Goal: Check status: Check status

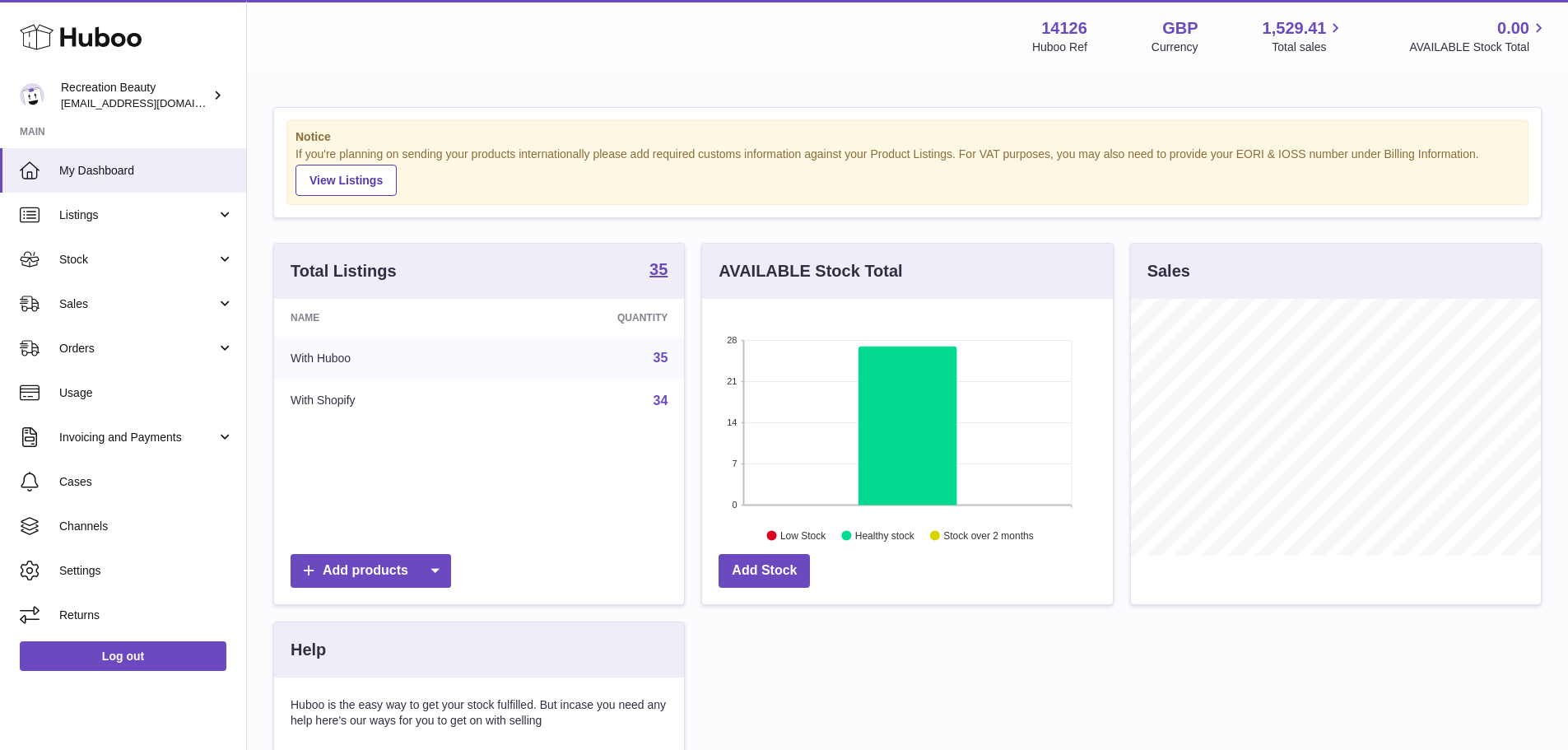
scroll to position [257, 411]
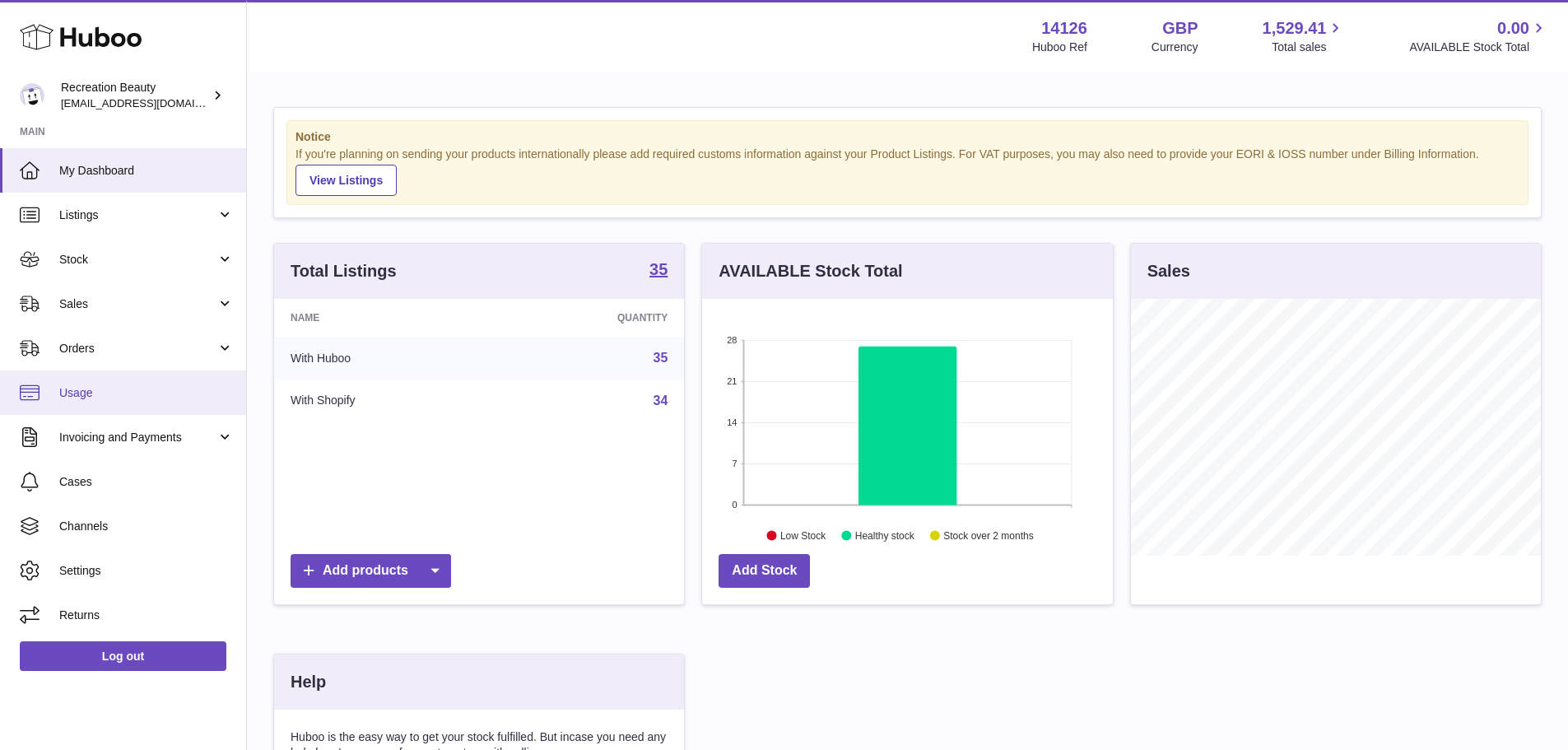
click at [112, 370] on link "Usage" at bounding box center [122, 393] width 246 height 45
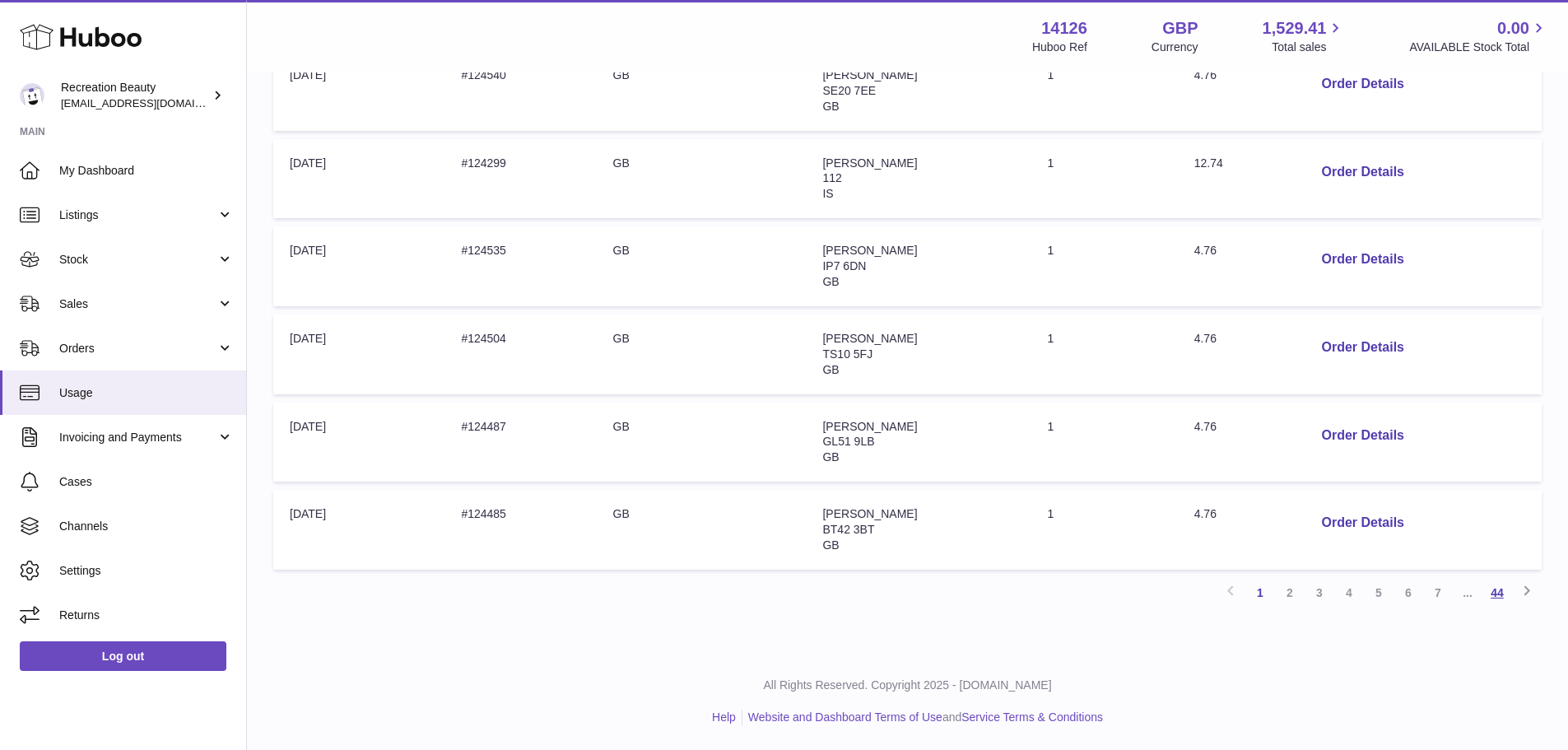
click at [1500, 596] on link "44" at bounding box center [1497, 593] width 30 height 30
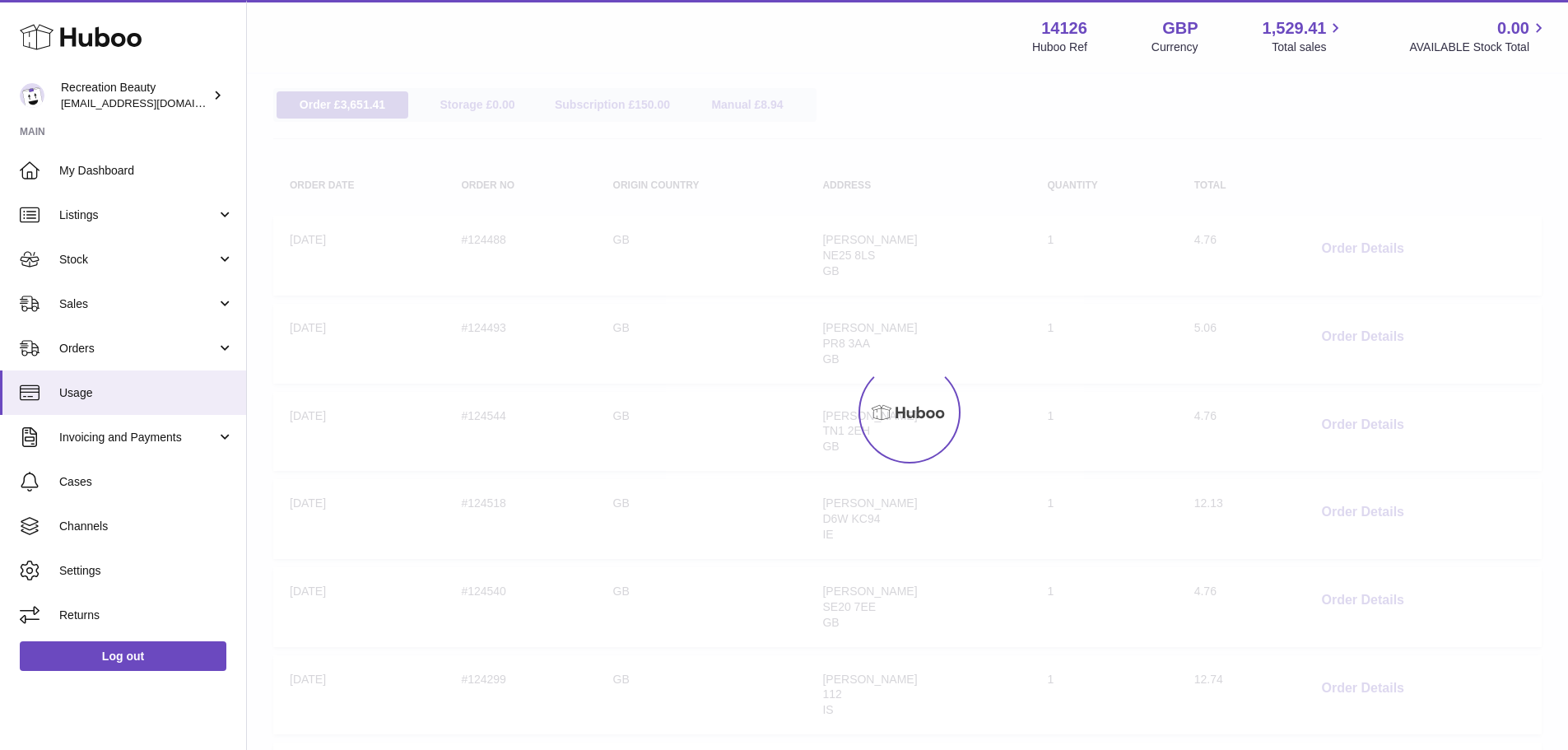
scroll to position [74, 0]
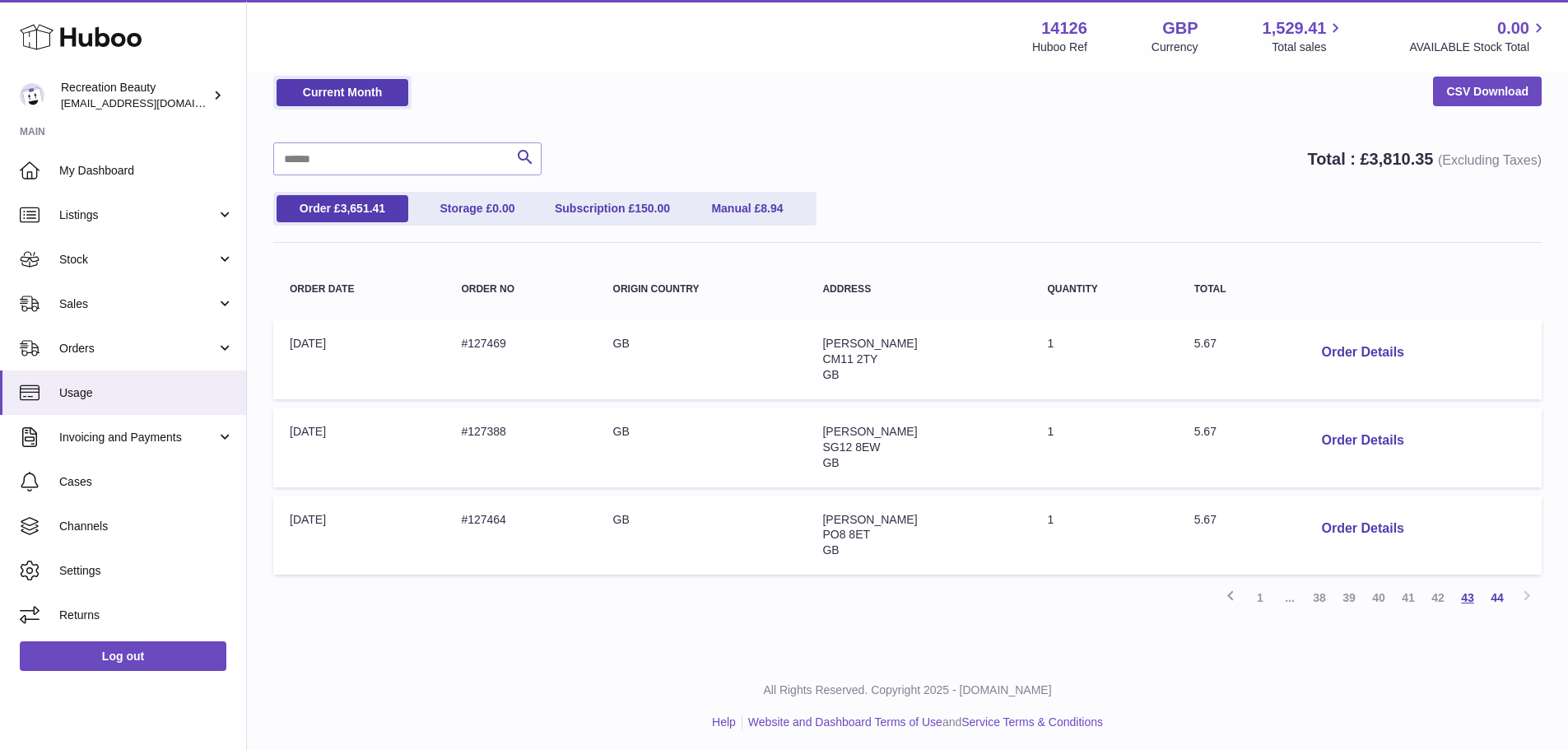
click at [1474, 599] on link "43" at bounding box center [1467, 598] width 30 height 30
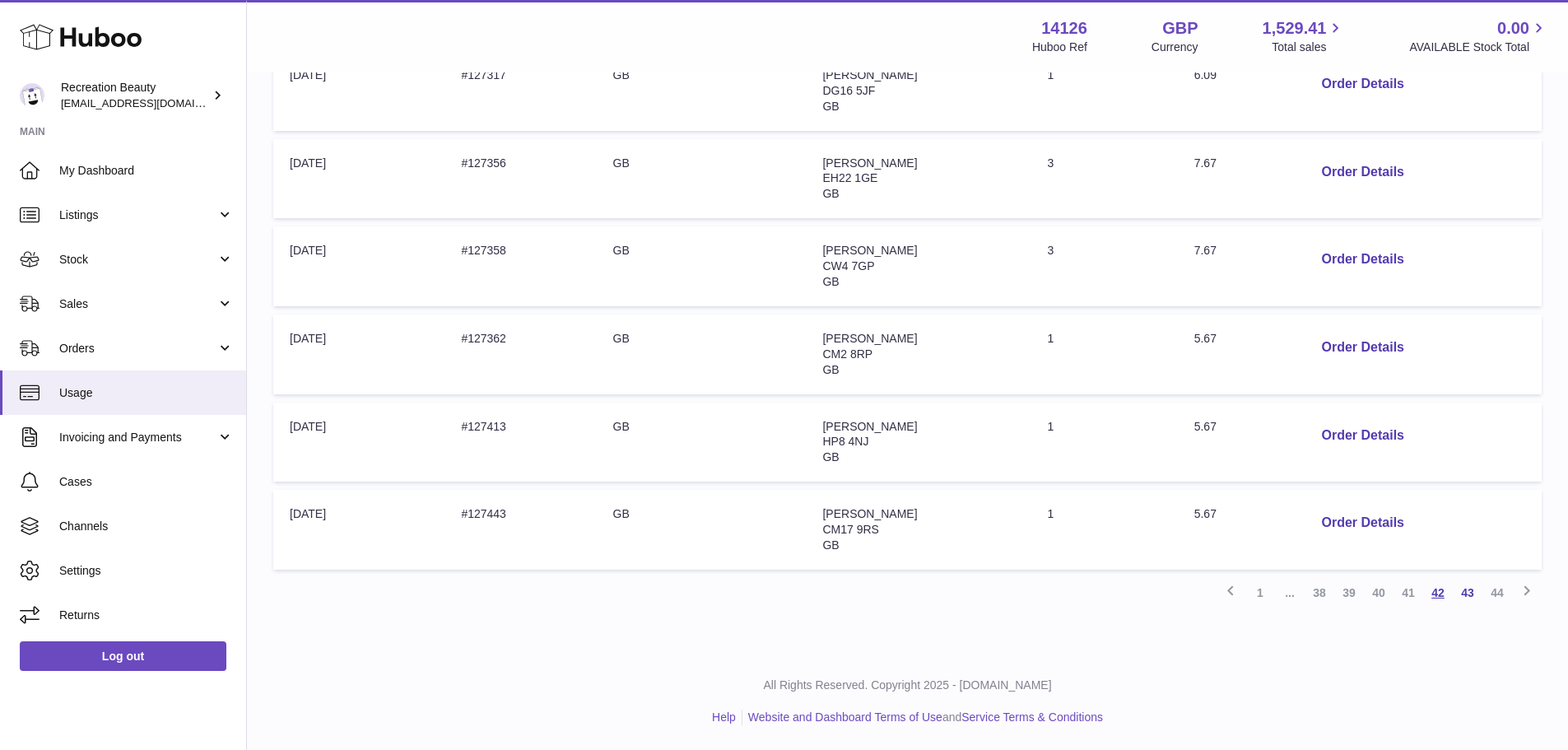
click at [1438, 591] on link "42" at bounding box center [1438, 593] width 30 height 30
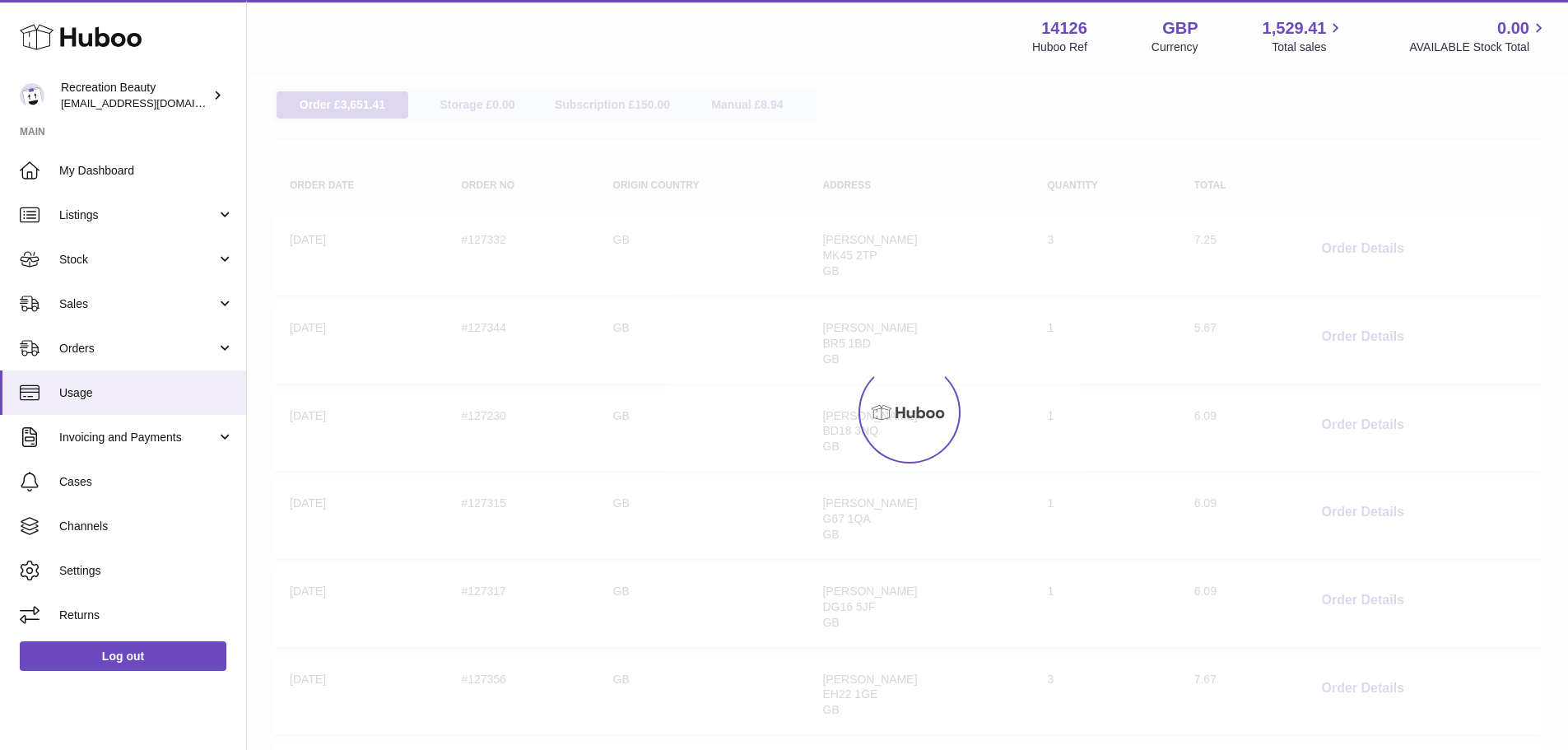
scroll to position [74, 0]
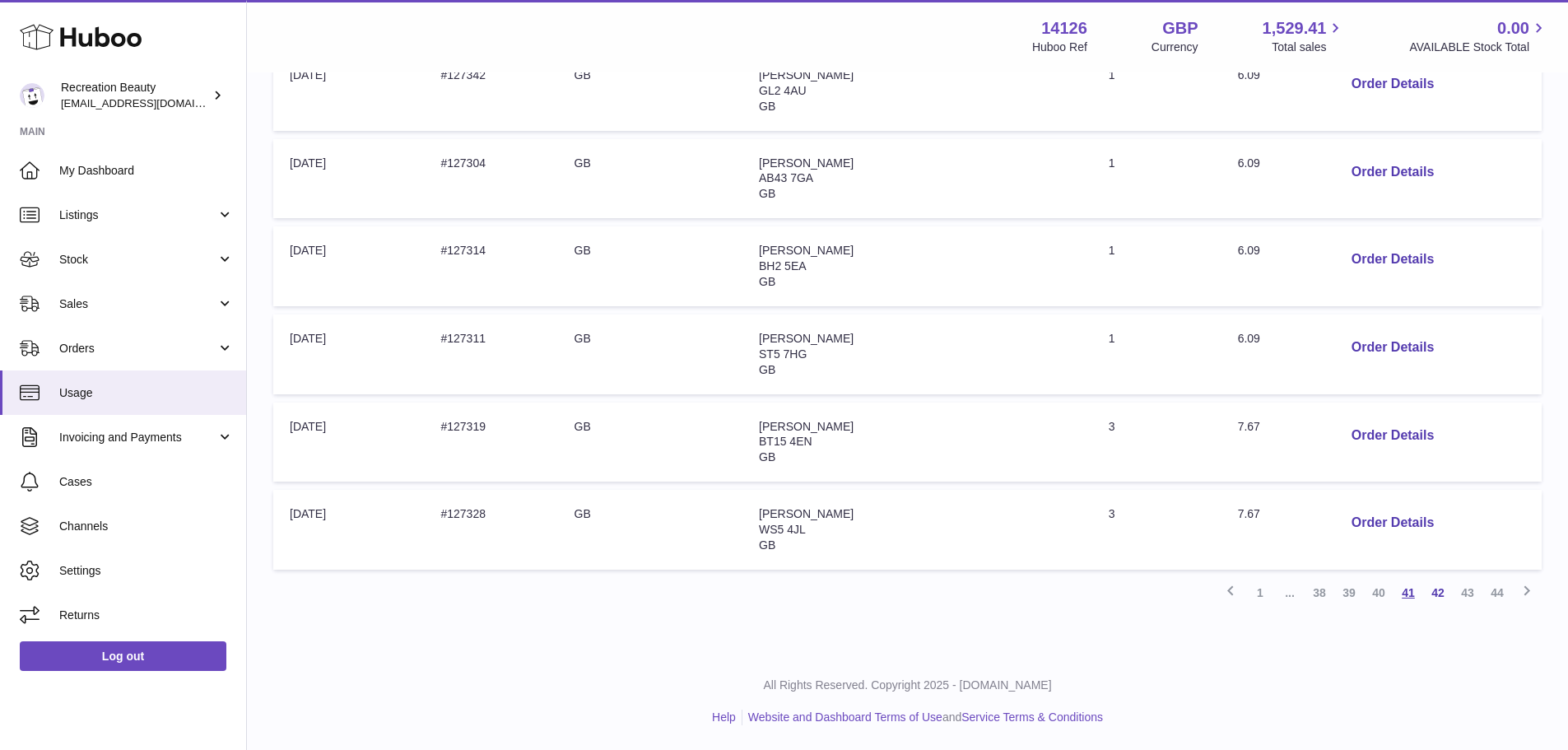
click at [1413, 596] on link "41" at bounding box center [1408, 593] width 30 height 30
